Goal: Obtain resource: Obtain resource

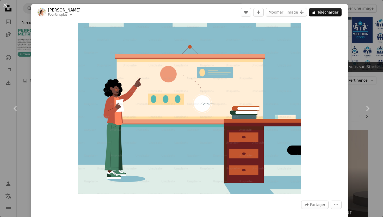
scroll to position [105, 0]
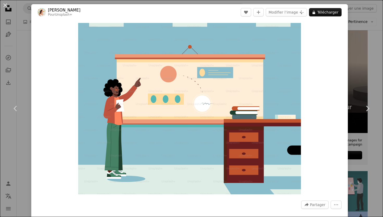
click at [363, 41] on div "An X shape Chevron left Chevron right [PERSON_NAME] Pour Unsplash+ A heart A pl…" at bounding box center [191, 108] width 383 height 217
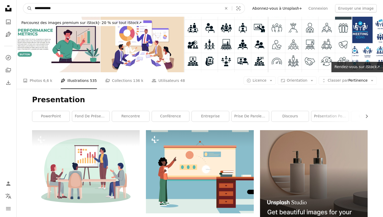
drag, startPoint x: 78, startPoint y: 9, endPoint x: 0, endPoint y: 8, distance: 78.3
type input "**********"
click button "A magnifying glass" at bounding box center [27, 8] width 9 height 10
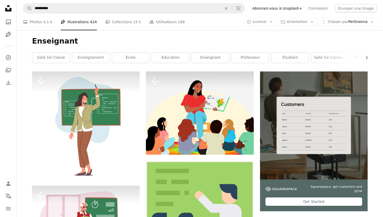
scroll to position [59, 0]
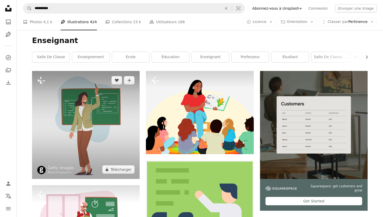
click at [103, 120] on img at bounding box center [85, 124] width 107 height 107
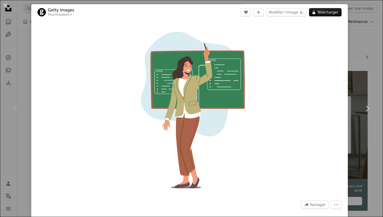
click at [189, 69] on img "Zoom sur cette image" at bounding box center [189, 108] width 171 height 171
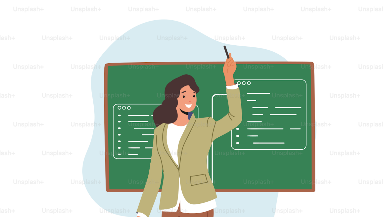
scroll to position [83, 0]
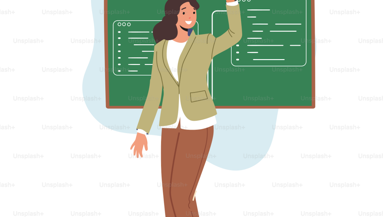
click at [190, 70] on img "Zoom arrière sur cette image" at bounding box center [191, 107] width 383 height 383
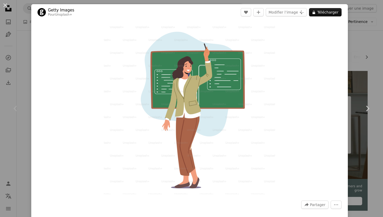
click at [24, 45] on div "An X shape Chevron left Chevron right Getty Images Pour Unsplash+ A heart A plu…" at bounding box center [191, 108] width 383 height 217
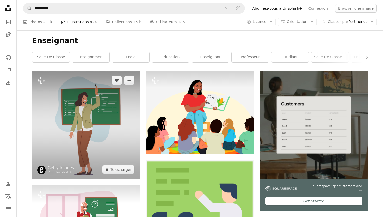
click at [99, 108] on img at bounding box center [85, 124] width 107 height 107
